Goal: Transaction & Acquisition: Purchase product/service

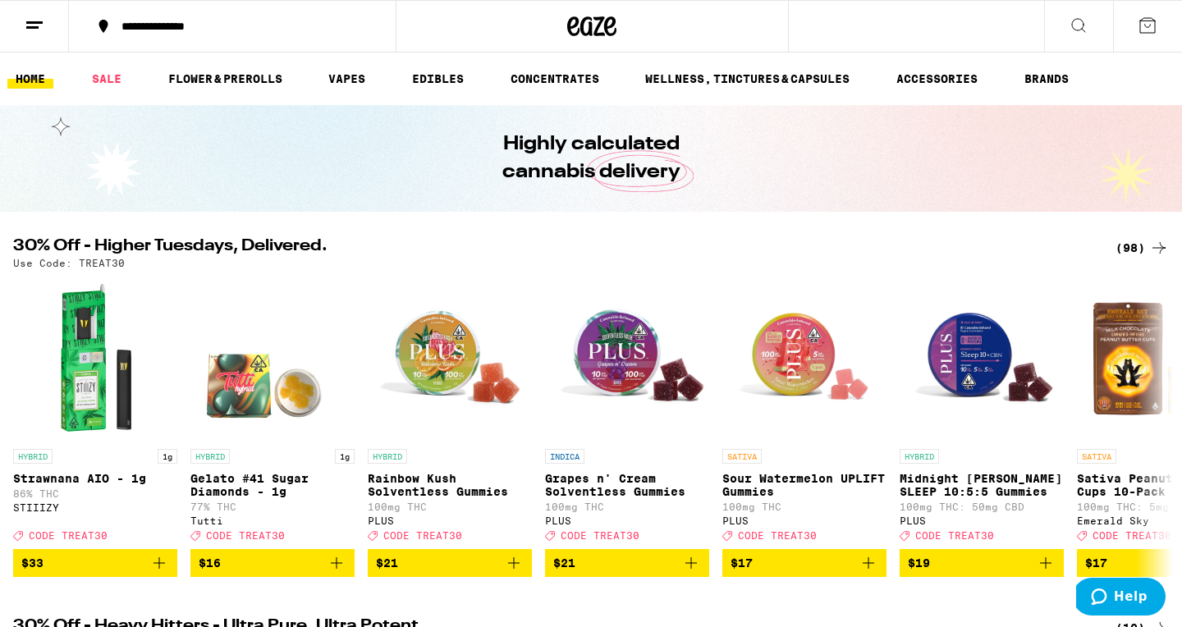
click at [1131, 245] on div "(98)" at bounding box center [1142, 248] width 53 height 20
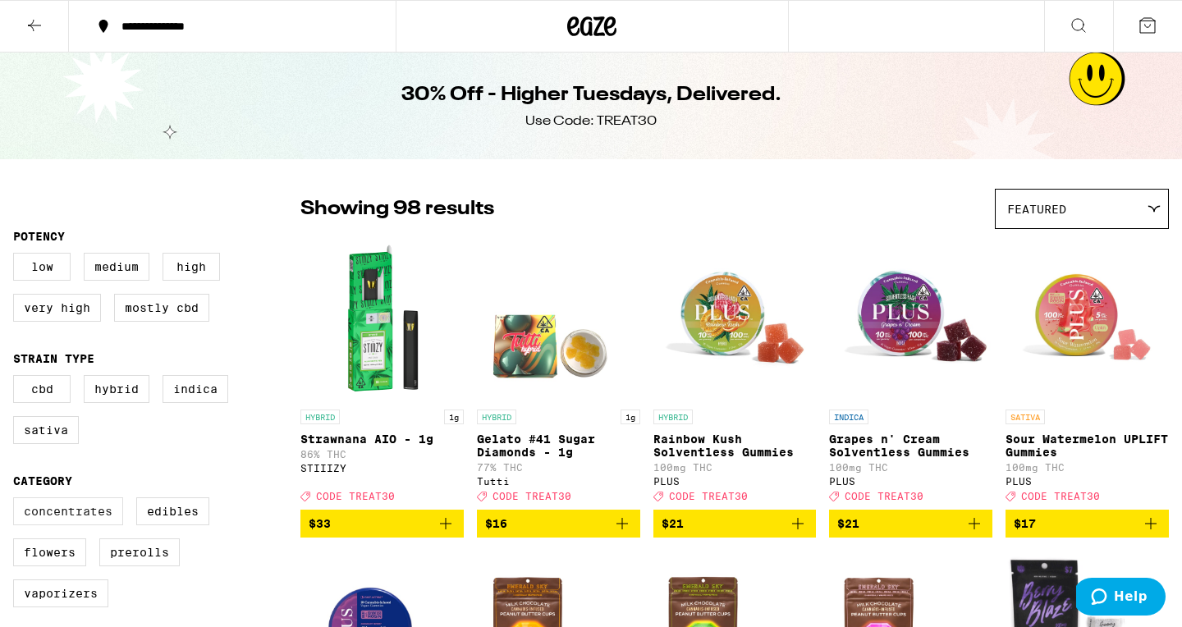
click at [64, 525] on label "Concentrates" at bounding box center [68, 512] width 110 height 28
click at [17, 501] on input "Concentrates" at bounding box center [16, 500] width 1 height 1
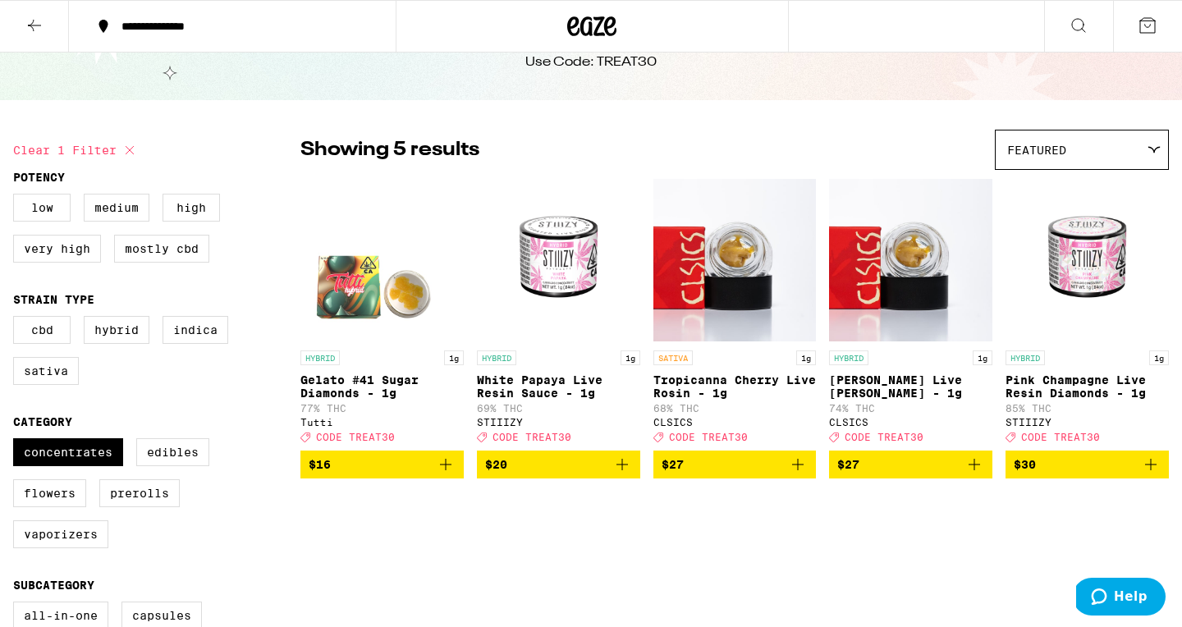
scroll to position [121, 0]
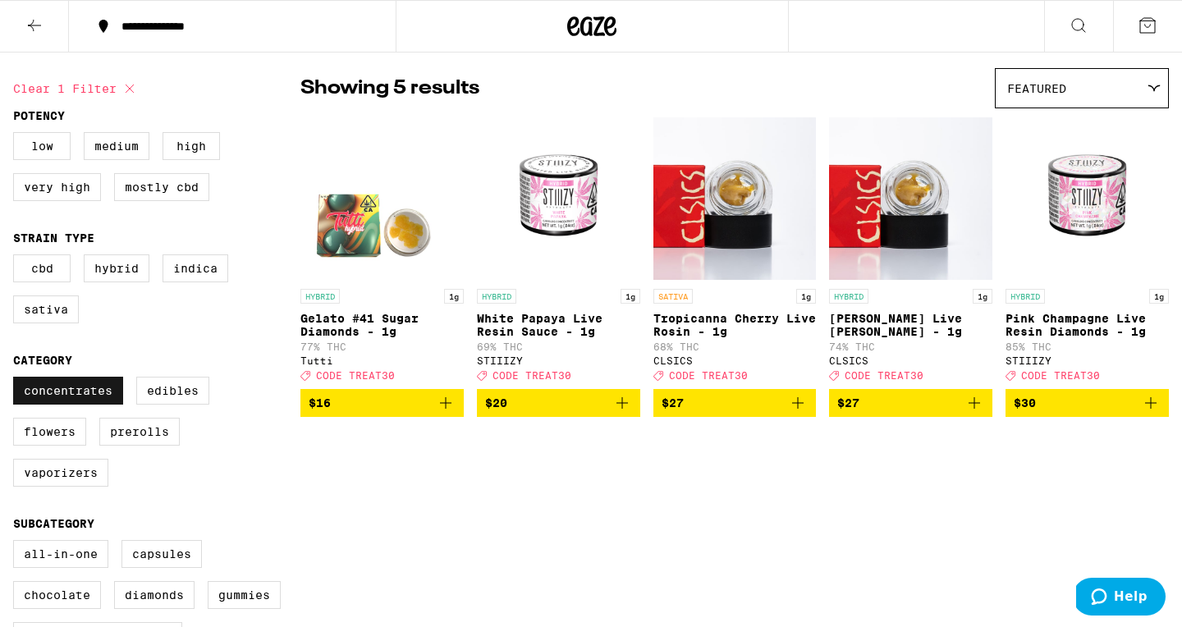
click at [57, 405] on label "Concentrates" at bounding box center [68, 391] width 110 height 28
click at [17, 380] on input "Concentrates" at bounding box center [16, 379] width 1 height 1
checkbox input "false"
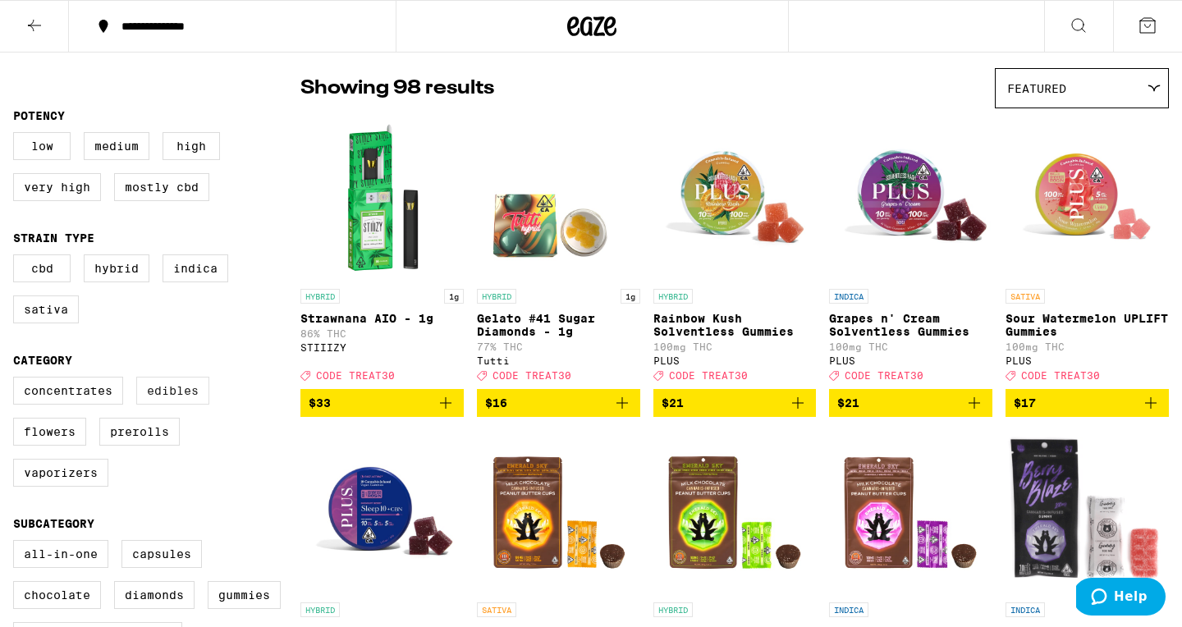
click at [169, 405] on label "Edibles" at bounding box center [172, 391] width 73 height 28
click at [17, 380] on input "Edibles" at bounding box center [16, 379] width 1 height 1
checkbox input "true"
